Goal: Check status: Check status

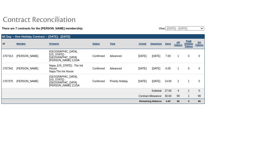
click at [171, 27] on select "[DATE] - [DATE] [DATE] - [DATE] [DATE] - [DATE] [DATE] - [DATE] (Current) [DATE…" at bounding box center [185, 28] width 39 height 4
select select "126162"
click at [166, 26] on select "[DATE] - [DATE] [DATE] - [DATE] [DATE] - [DATE] [DATE] - [DATE] (Current) [DATE…" at bounding box center [185, 28] width 39 height 4
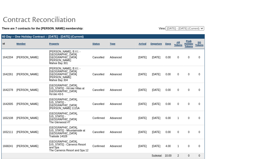
scroll to position [1, 0]
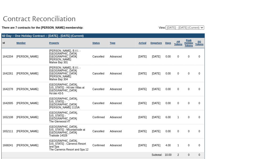
click at [183, 26] on select "[DATE] - [DATE] [DATE] - [DATE] [DATE] - [DATE] [DATE] - [DATE] (Current) [DATE…" at bounding box center [185, 28] width 39 height 4
select select "125423"
click at [166, 26] on select "[DATE] - [DATE] [DATE] - [DATE] [DATE] - [DATE] [DATE] - [DATE] (Current) [DATE…" at bounding box center [185, 28] width 39 height 4
